Goal: Task Accomplishment & Management: Use online tool/utility

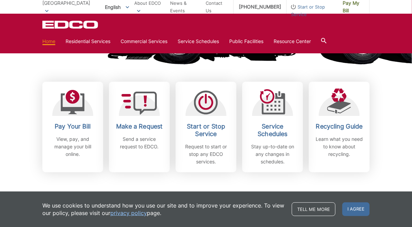
scroll to position [173, 0]
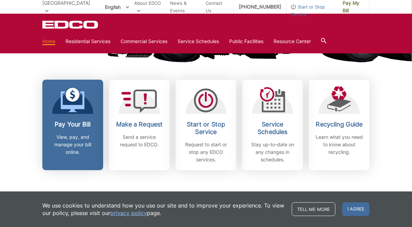
click at [72, 108] on icon at bounding box center [73, 101] width 24 height 21
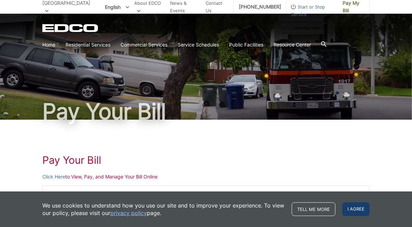
click at [354, 212] on span "I agree" at bounding box center [355, 209] width 27 height 14
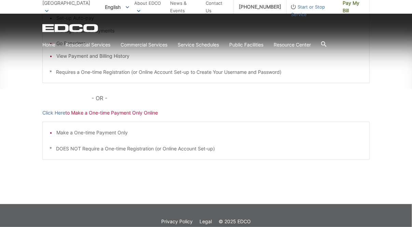
scroll to position [202, 0]
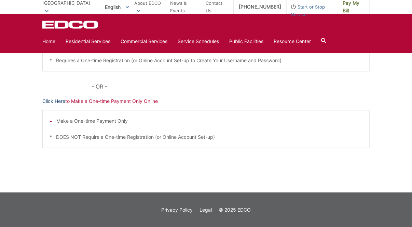
click at [58, 101] on link "Click Here" at bounding box center [53, 101] width 23 height 8
click at [57, 100] on link "Click Here" at bounding box center [53, 101] width 23 height 8
